Goal: Check status

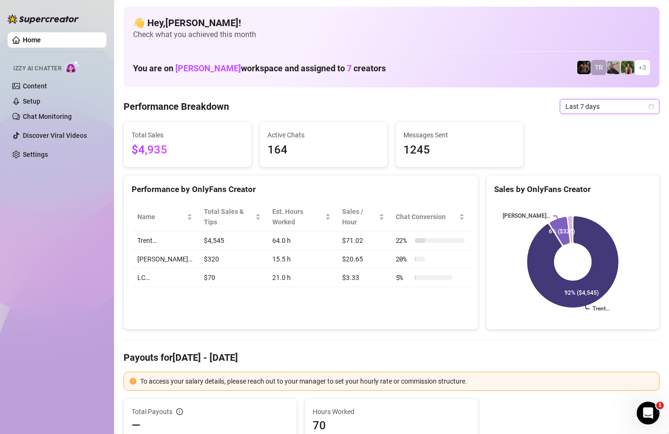
click at [616, 108] on span "Last 7 days" at bounding box center [609, 106] width 88 height 14
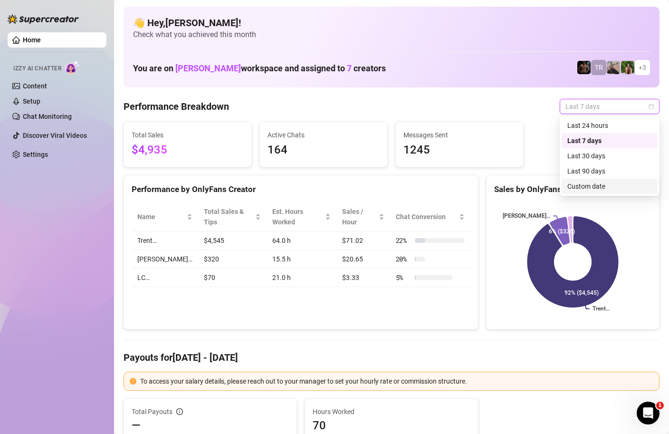
click at [594, 187] on div "Custom date" at bounding box center [609, 186] width 85 height 10
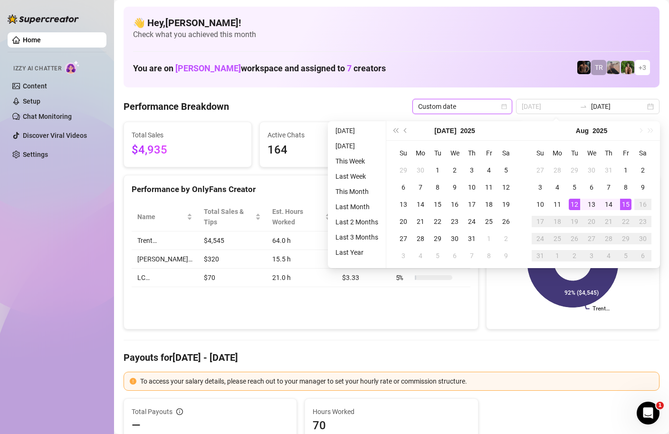
type input "[DATE]"
click at [625, 202] on div "15" at bounding box center [625, 204] width 11 height 11
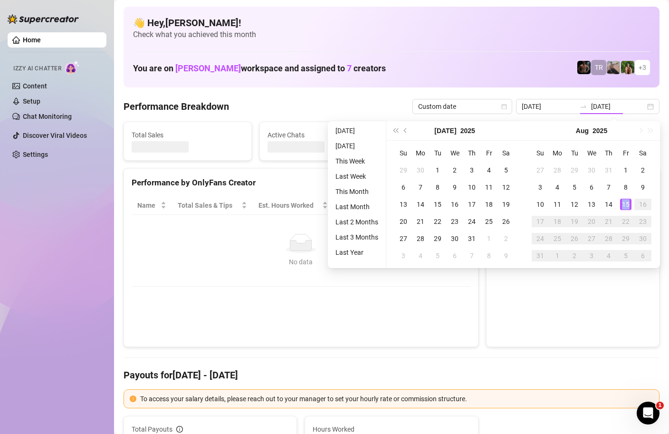
type input "[DATE]"
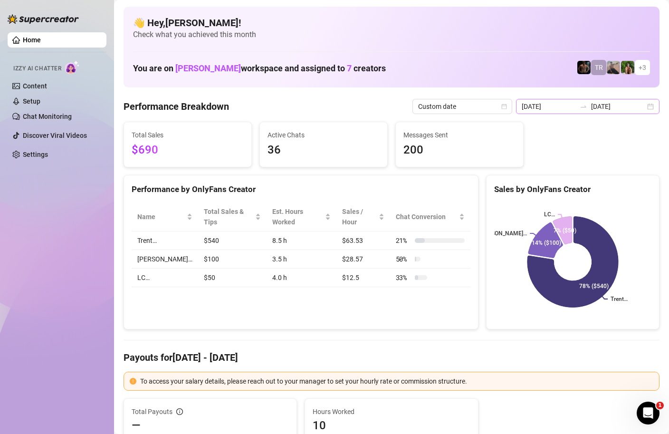
click at [647, 109] on div "[DATE] [DATE]" at bounding box center [587, 106] width 143 height 15
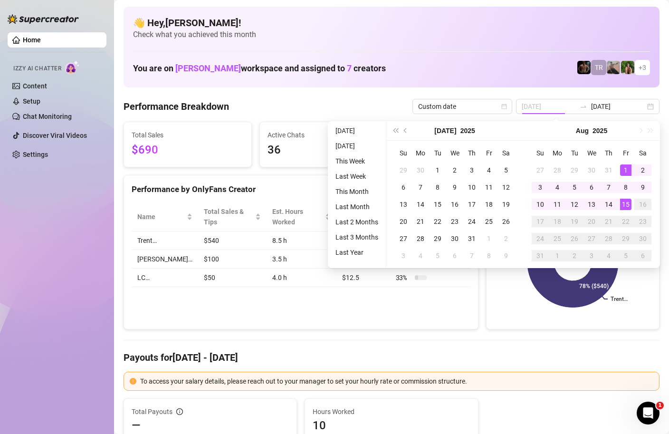
click at [623, 168] on div "1" at bounding box center [625, 169] width 11 height 11
click at [626, 204] on div "15" at bounding box center [625, 204] width 11 height 11
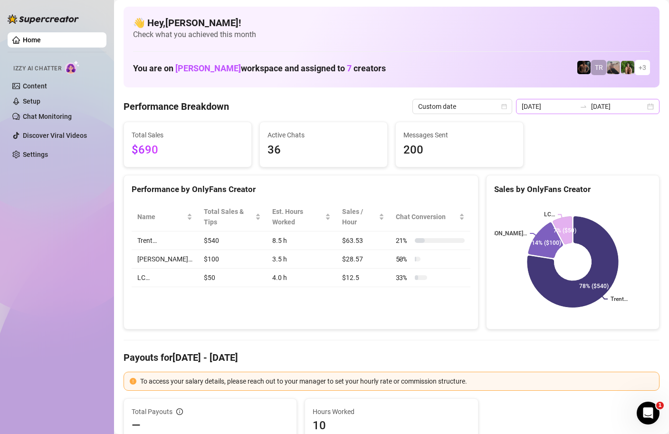
click at [652, 108] on div "[DATE] [DATE]" at bounding box center [587, 106] width 143 height 15
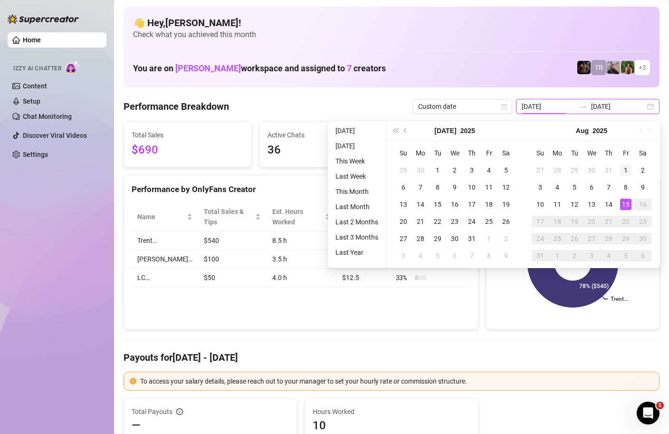
type input "[DATE]"
click at [627, 168] on div "1" at bounding box center [625, 169] width 11 height 11
type input "[DATE]"
click at [625, 207] on div "15" at bounding box center [625, 204] width 11 height 11
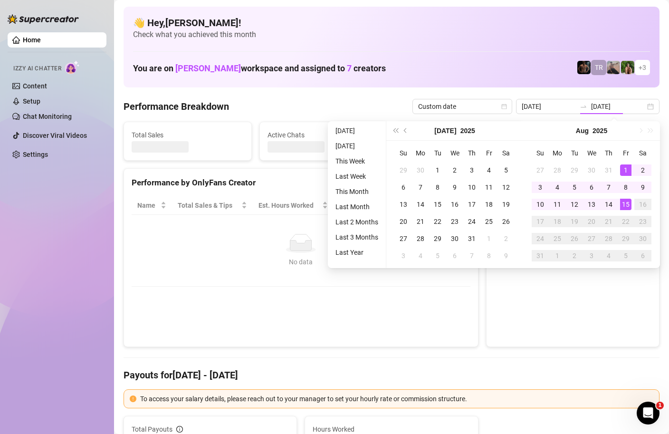
type input "[DATE]"
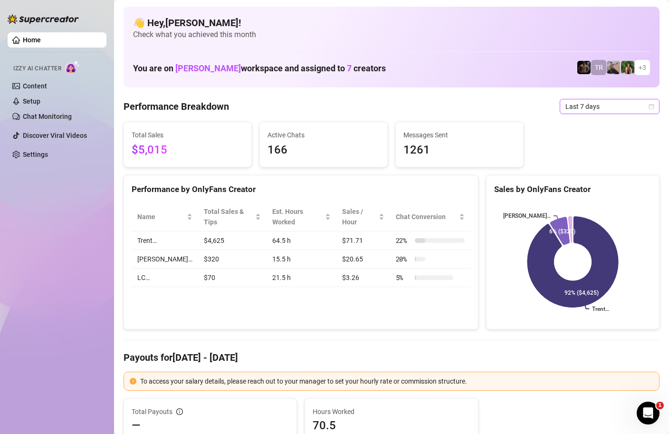
click at [648, 105] on icon "calendar" at bounding box center [651, 107] width 6 height 6
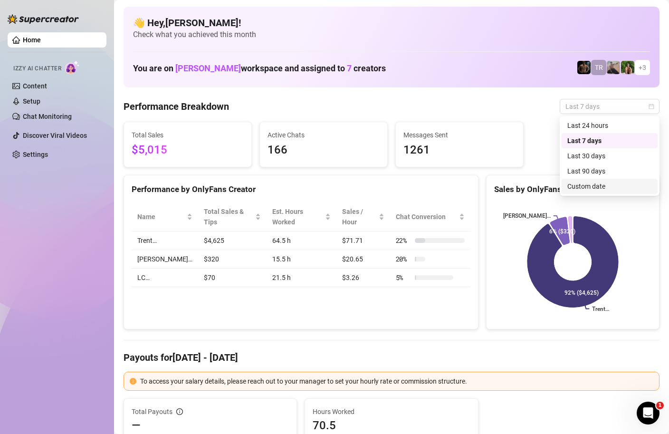
click at [587, 187] on div "Custom date" at bounding box center [609, 186] width 85 height 10
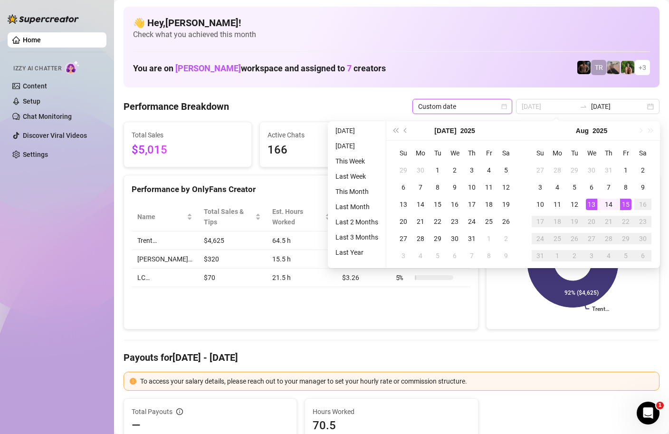
type input "[DATE]"
click at [631, 201] on td "15" at bounding box center [625, 204] width 17 height 17
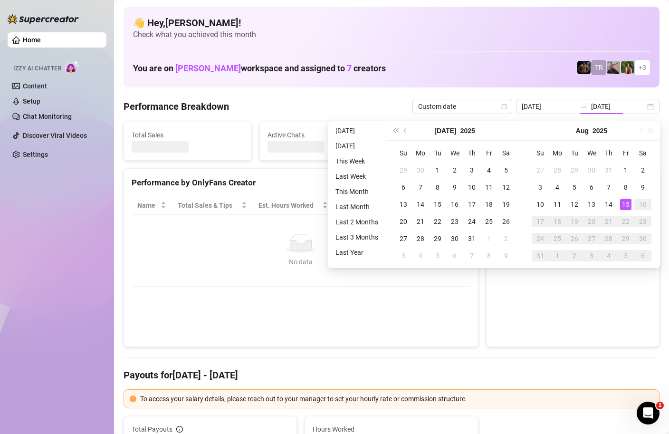
type input "[DATE]"
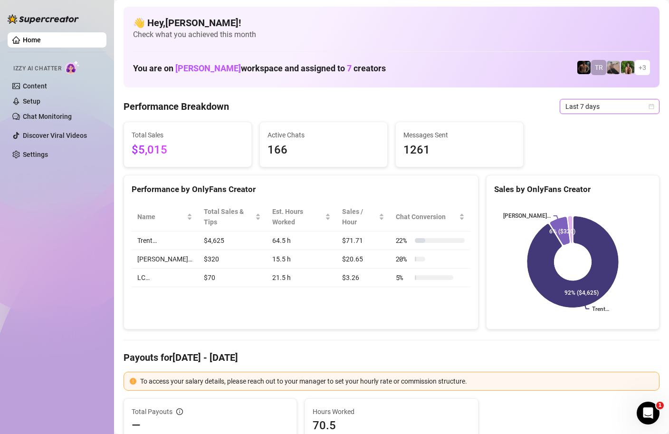
click at [652, 106] on icon "calendar" at bounding box center [651, 107] width 6 height 6
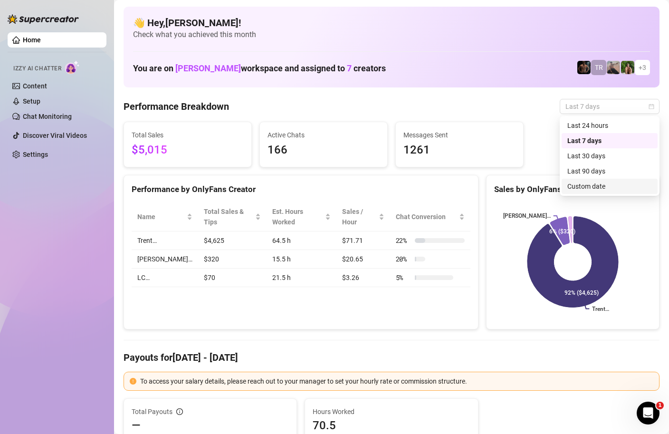
click at [588, 184] on div "Custom date" at bounding box center [609, 186] width 85 height 10
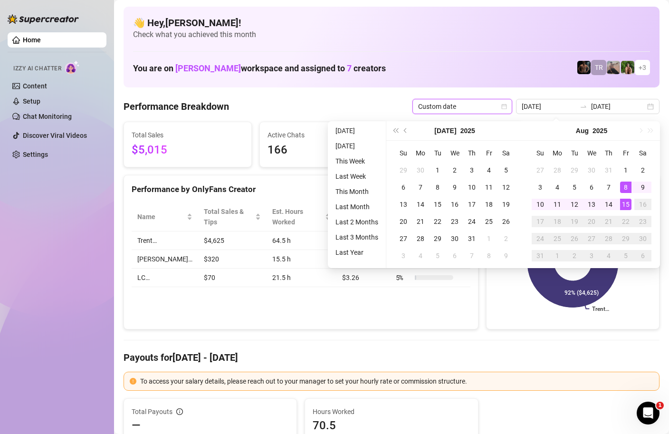
type input "[DATE]"
click at [623, 205] on div "15" at bounding box center [625, 204] width 11 height 11
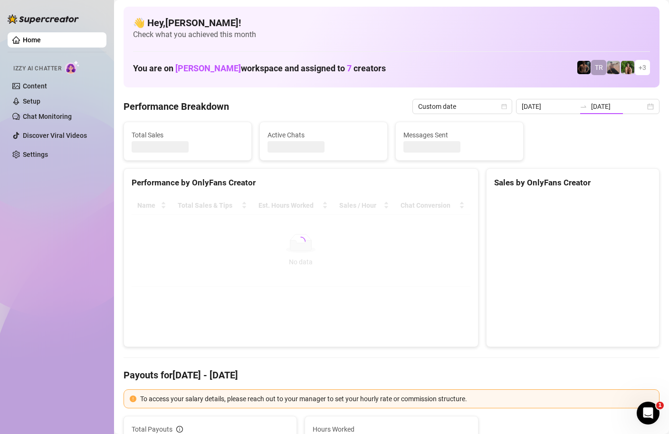
type input "[DATE]"
